Goal: Task Accomplishment & Management: Use online tool/utility

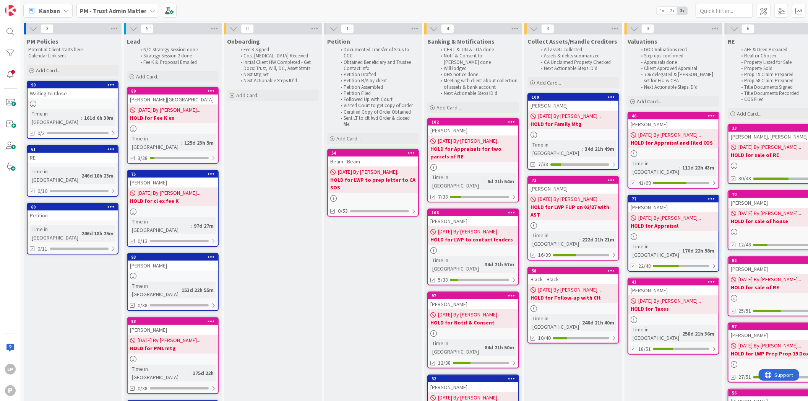
click at [111, 13] on b "PM - Trust Admin Matter" at bounding box center [113, 11] width 67 height 8
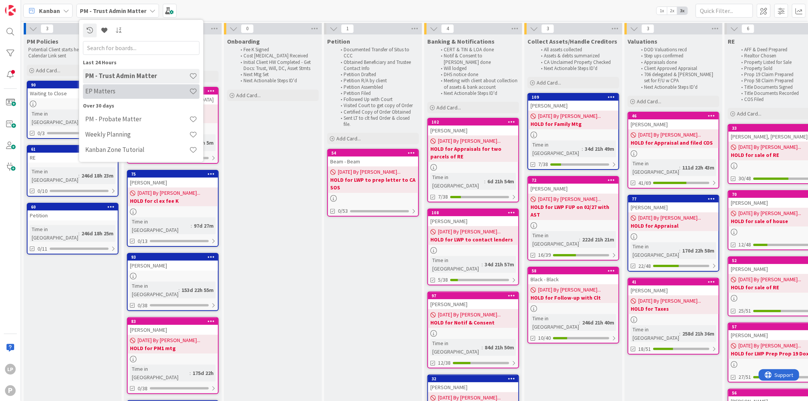
click at [110, 89] on h4 "EP Matters" at bounding box center [137, 92] width 104 height 8
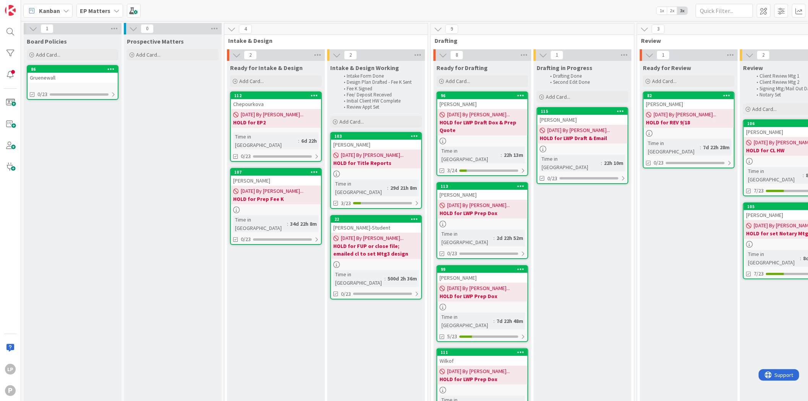
click at [390, 12] on div "Kanban EP Matters 1x 2x 3x" at bounding box center [414, 10] width 787 height 21
click at [485, 266] on div "99" at bounding box center [484, 268] width 87 height 5
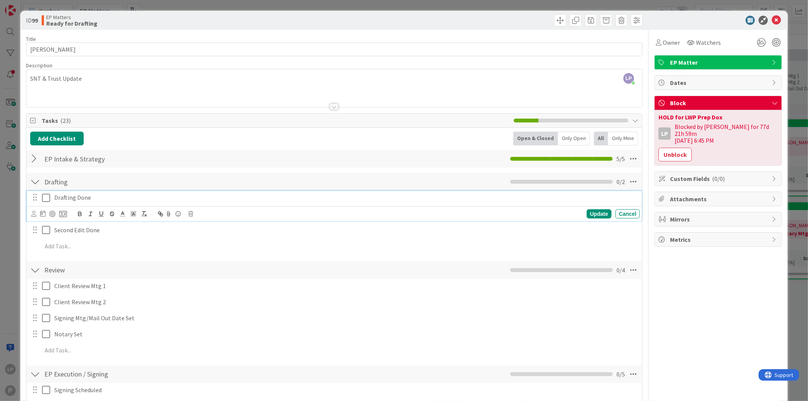
drag, startPoint x: 44, startPoint y: 196, endPoint x: 334, endPoint y: 227, distance: 292.1
click at [44, 196] on icon at bounding box center [46, 197] width 8 height 9
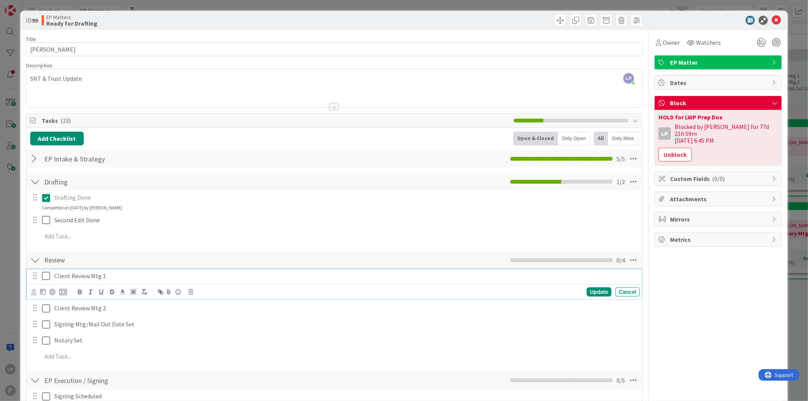
click at [47, 278] on icon at bounding box center [46, 275] width 8 height 9
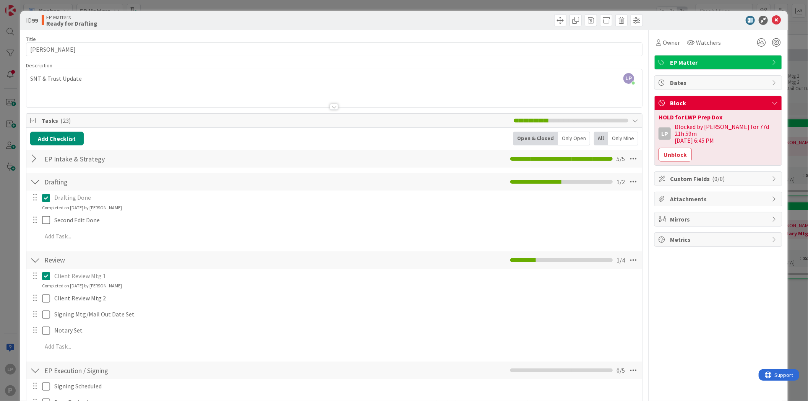
drag, startPoint x: 657, startPoint y: 275, endPoint x: 657, endPoint y: 239, distance: 36.3
click at [657, 275] on div "Owner Watchers EP Matter Dates Block HOLD for LWP Prep Dox LP Blocked by Laura …" at bounding box center [718, 382] width 128 height 704
click at [668, 149] on button "Unblock" at bounding box center [675, 155] width 33 height 14
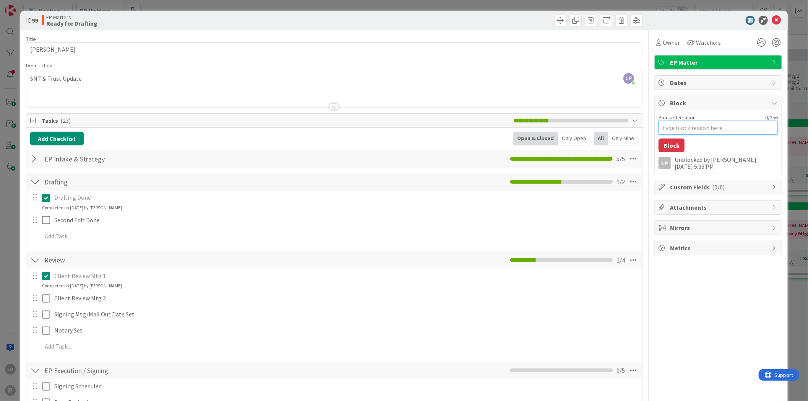
click at [665, 125] on textarea "Blocked Reason" at bounding box center [718, 128] width 119 height 14
paste textarea "HOLD for REV2"
type textarea "x"
type textarea "HOLD for REV2"
click at [666, 146] on button "Block" at bounding box center [672, 145] width 26 height 14
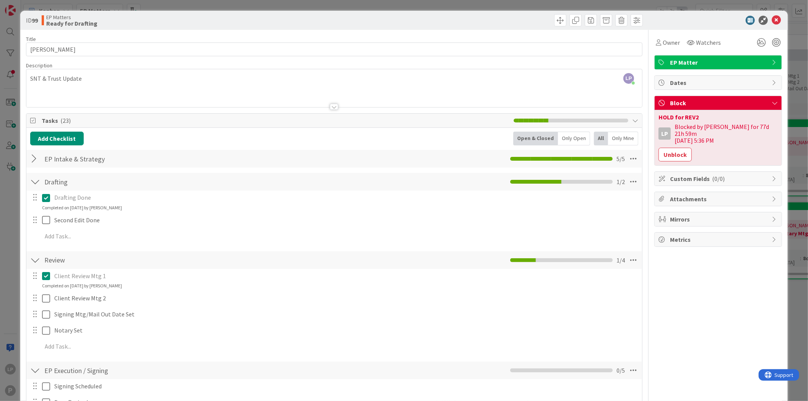
click at [693, 24] on div at bounding box center [714, 20] width 135 height 9
click at [489, 17] on div at bounding box center [489, 20] width 307 height 12
click at [772, 20] on icon at bounding box center [776, 20] width 9 height 9
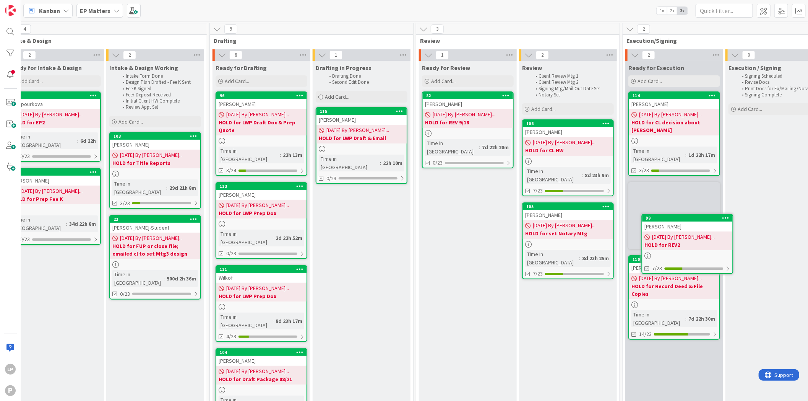
scroll to position [0, 226]
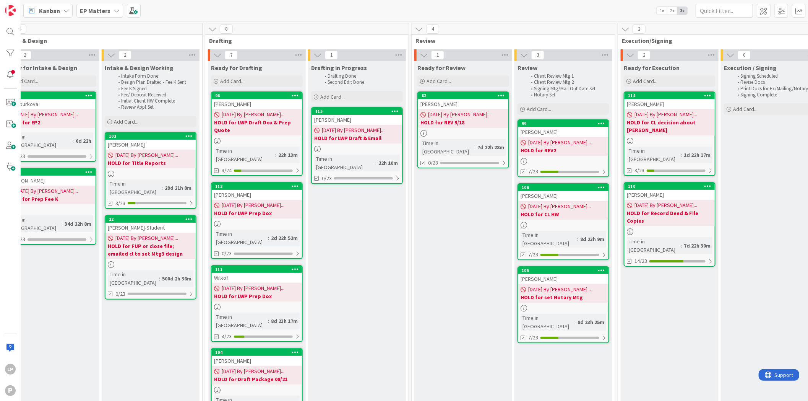
click at [582, 11] on div "Kanban EP Matters 1x 2x 3x" at bounding box center [414, 10] width 787 height 21
